Goal: Task Accomplishment & Management: Use online tool/utility

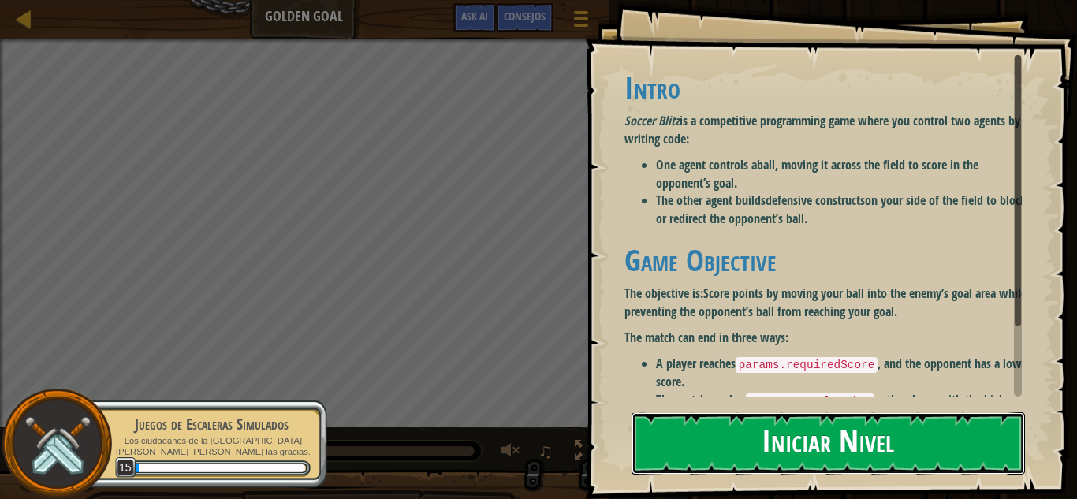
click at [780, 455] on button "Iniciar Nivel" at bounding box center [827, 443] width 393 height 62
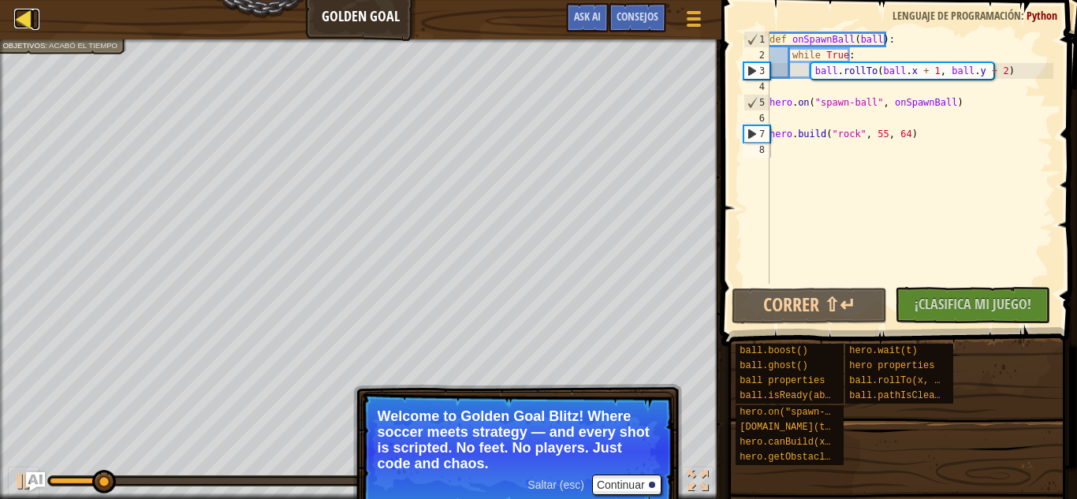
click at [16, 17] on div at bounding box center [24, 19] width 20 height 20
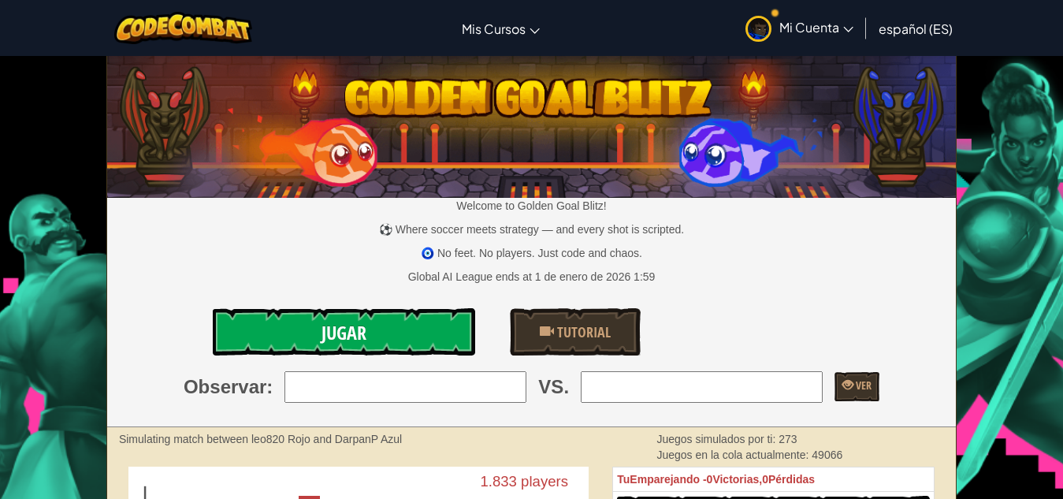
click at [401, 334] on link "Jugar" at bounding box center [344, 331] width 262 height 47
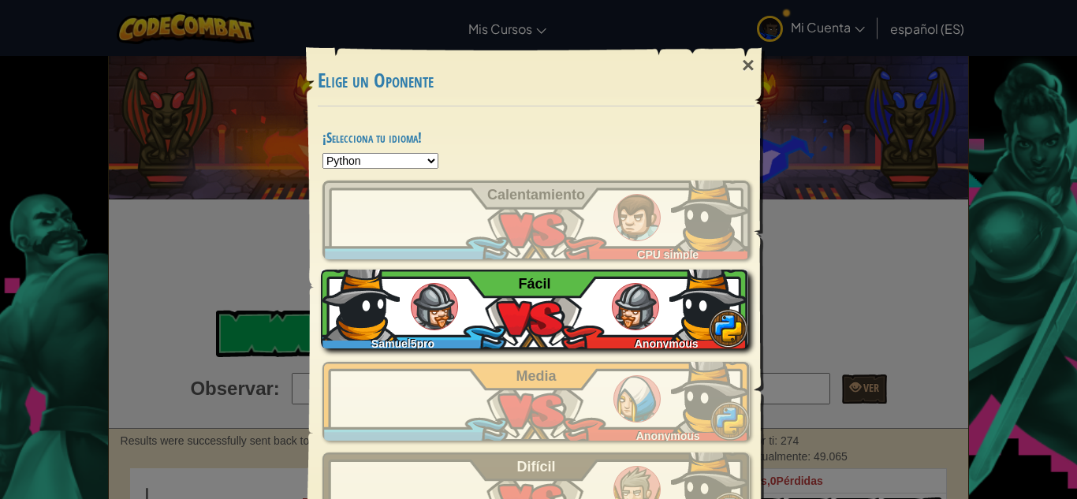
click at [612, 310] on img at bounding box center [635, 306] width 47 height 47
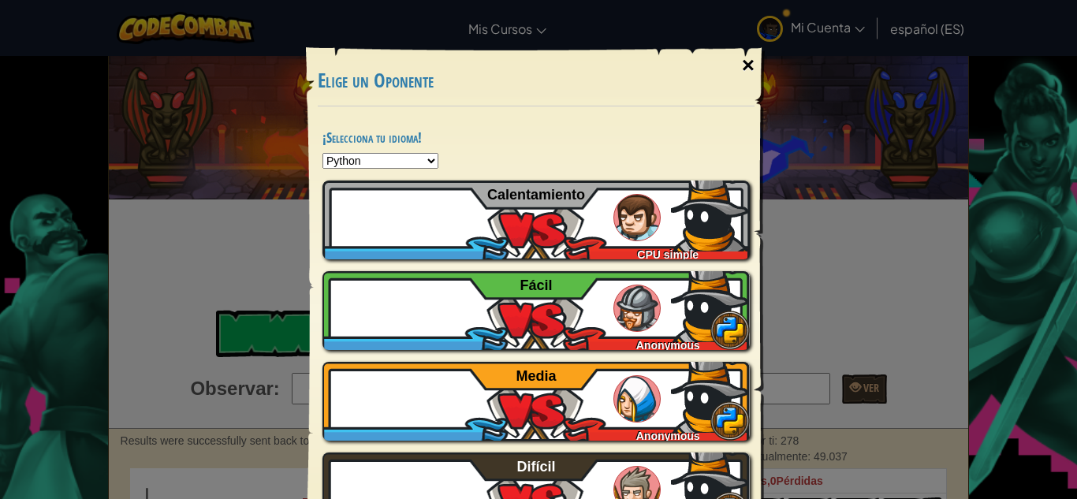
click at [737, 64] on div "×" at bounding box center [748, 66] width 36 height 46
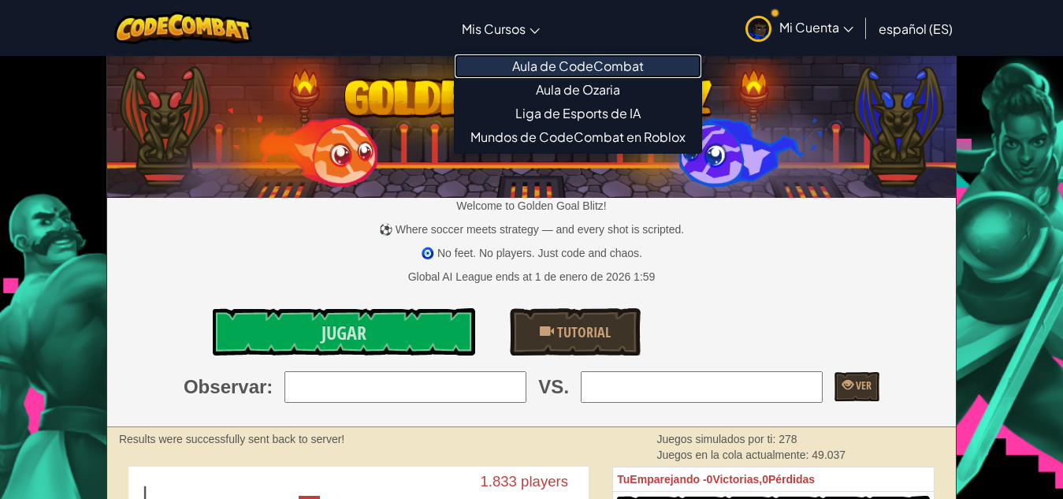
click at [568, 68] on link "Aula de CodeCombat" at bounding box center [578, 66] width 247 height 24
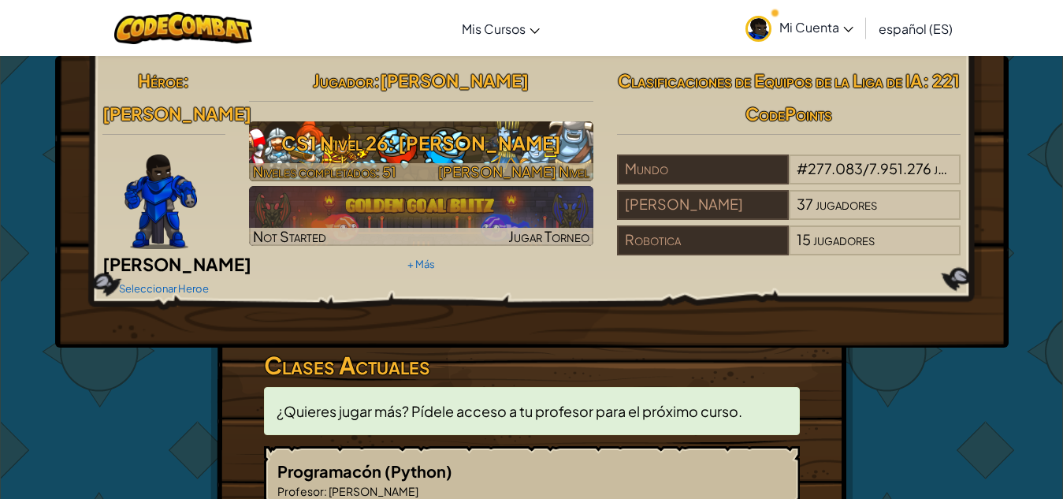
click at [531, 163] on span "[PERSON_NAME] Nivel" at bounding box center [513, 171] width 151 height 18
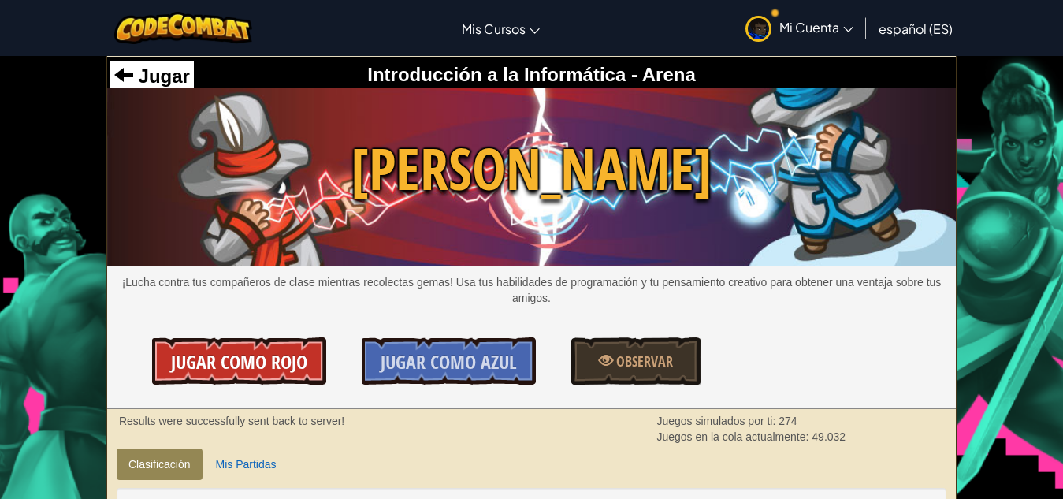
click at [247, 354] on span "Jugar como Rojo" at bounding box center [239, 361] width 136 height 25
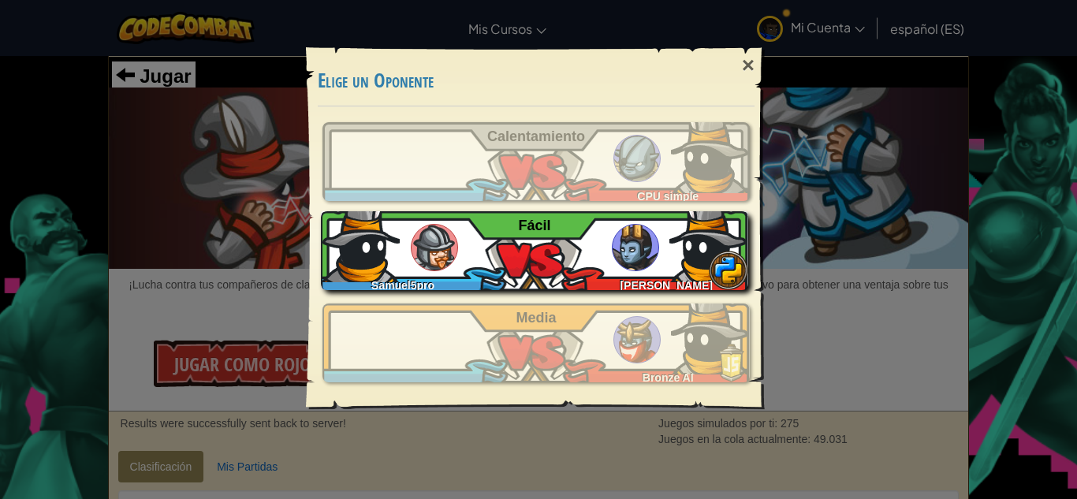
click at [438, 257] on img at bounding box center [434, 247] width 47 height 47
